Goal: Find specific page/section: Find specific page/section

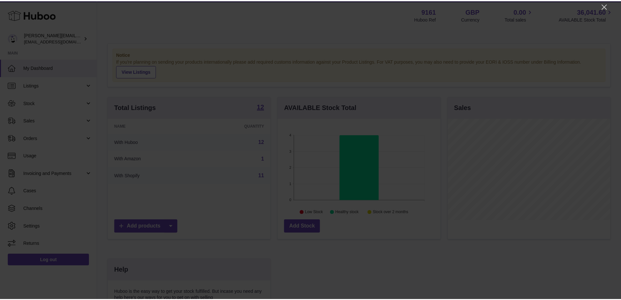
scroll to position [102, 164]
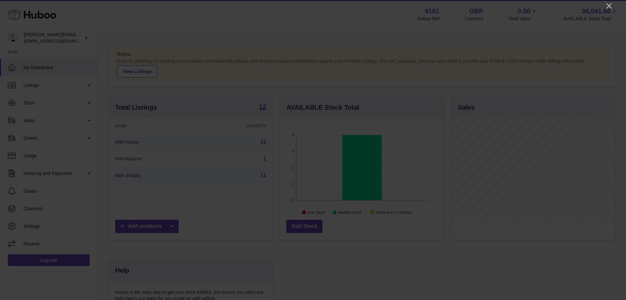
click at [598, 5] on div at bounding box center [313, 150] width 626 height 300
click at [607, 4] on icon "Close" at bounding box center [609, 6] width 8 height 8
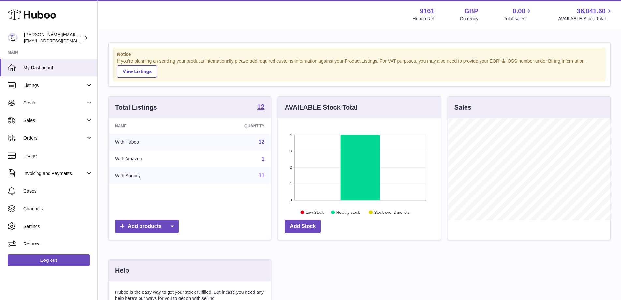
scroll to position [325903, 325842]
click at [41, 122] on span "Sales" at bounding box center [54, 120] width 62 height 6
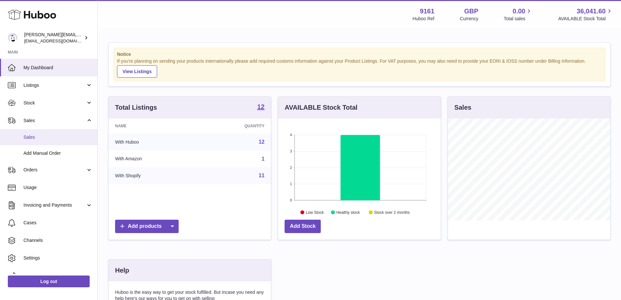
click at [51, 144] on link "Sales" at bounding box center [48, 137] width 97 height 16
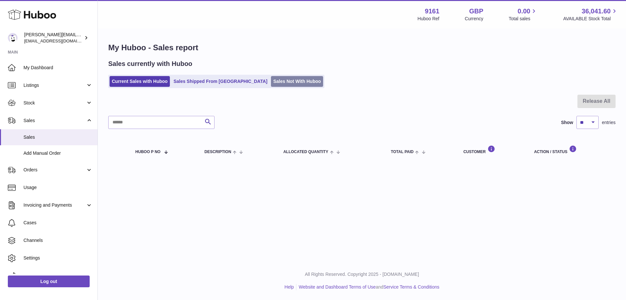
click at [285, 83] on link "Sales Not With Huboo" at bounding box center [297, 81] width 52 height 11
